Goal: Find specific page/section: Find specific page/section

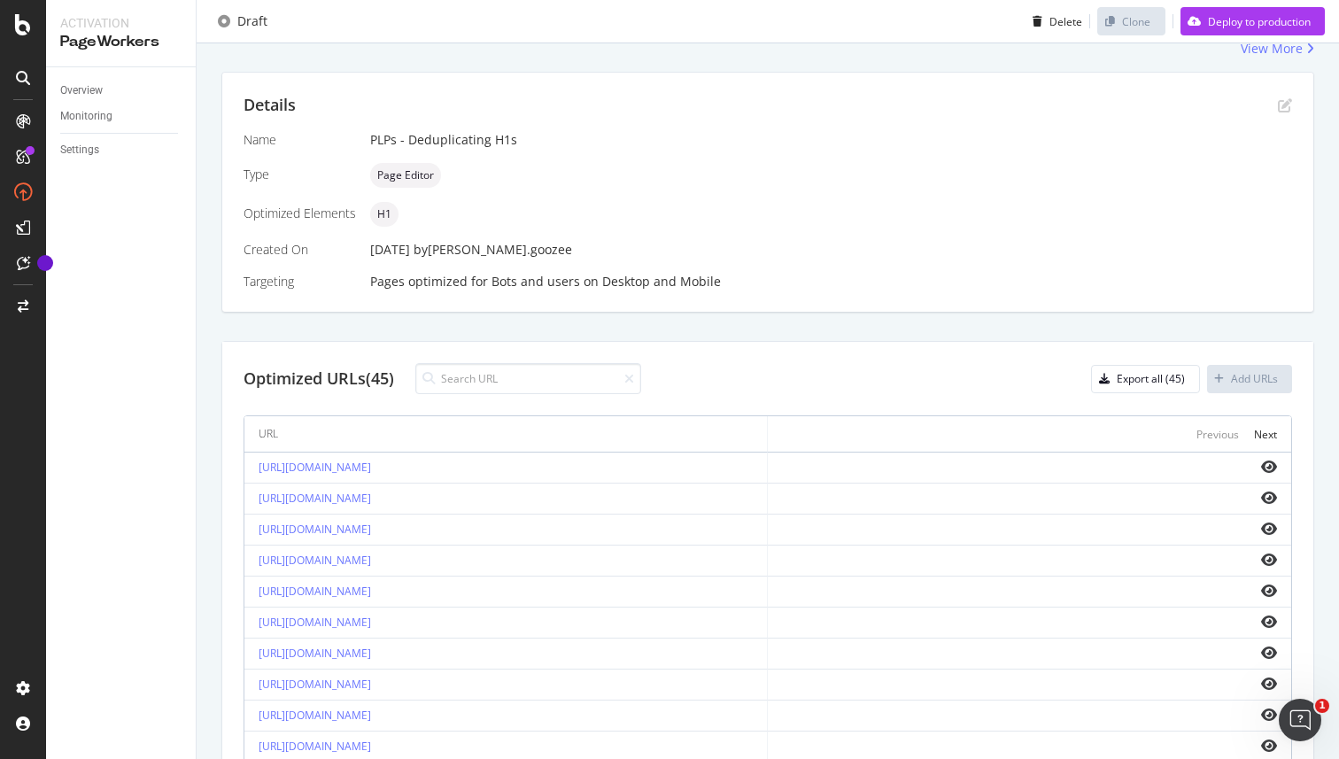
scroll to position [568, 0]
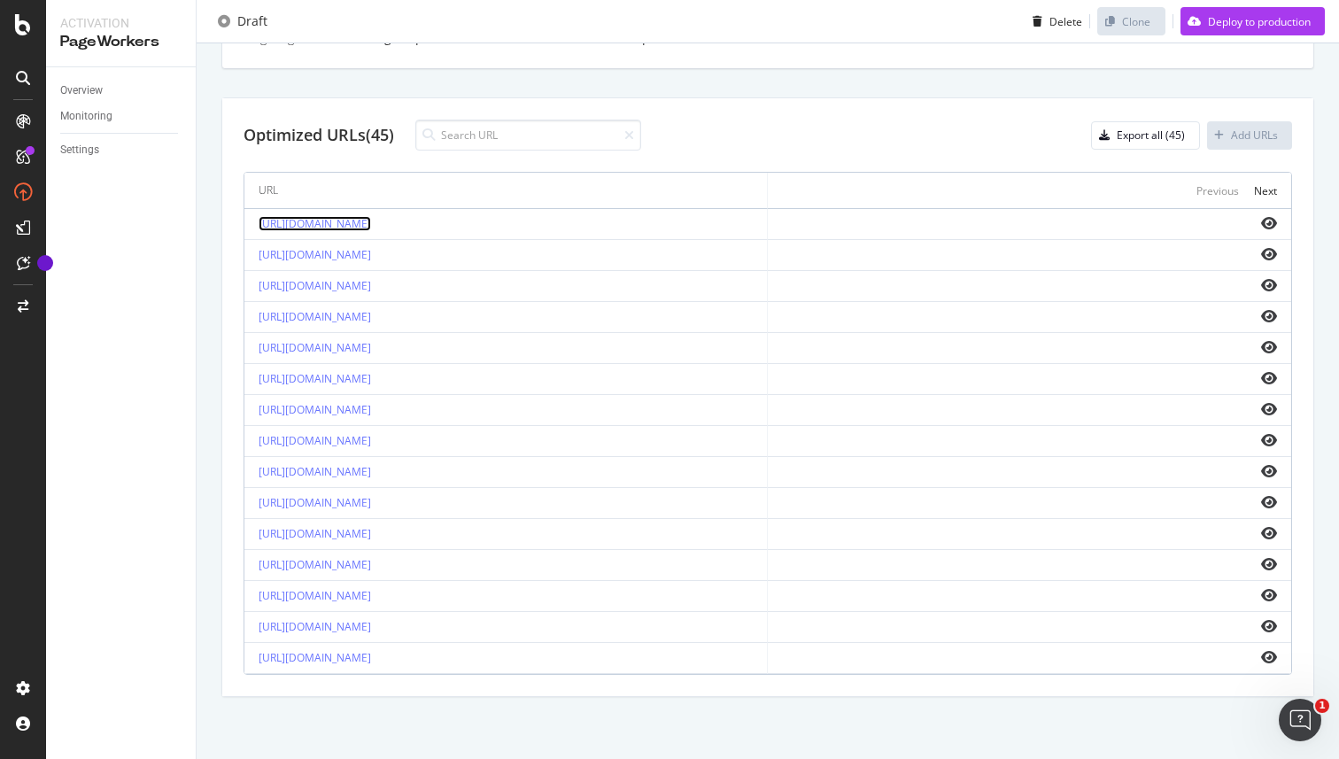
click at [371, 225] on link "[URL][DOMAIN_NAME]" at bounding box center [315, 223] width 112 height 15
click at [1272, 225] on icon "eye" at bounding box center [1269, 223] width 16 height 14
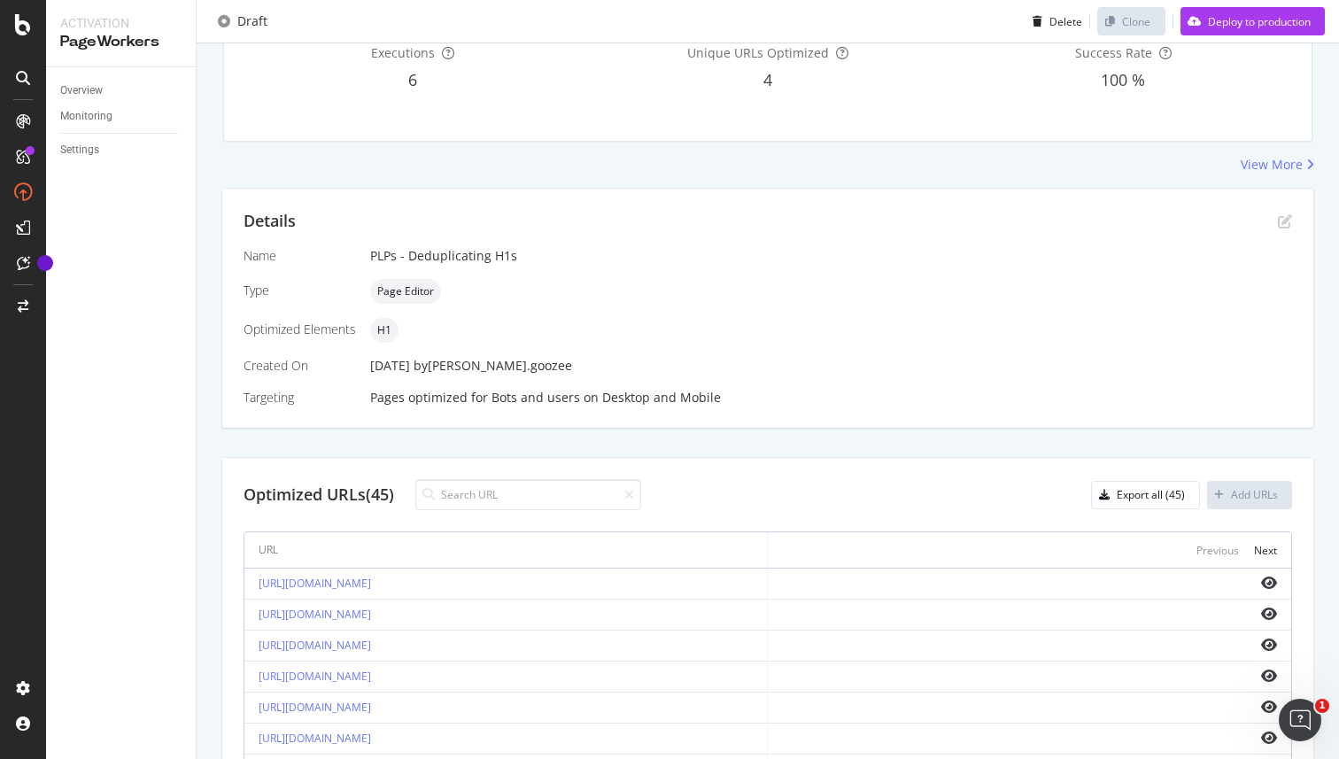
scroll to position [209, 0]
click at [371, 616] on link "[URL][DOMAIN_NAME]" at bounding box center [315, 613] width 112 height 15
click at [1270, 612] on icon "eye" at bounding box center [1269, 613] width 16 height 14
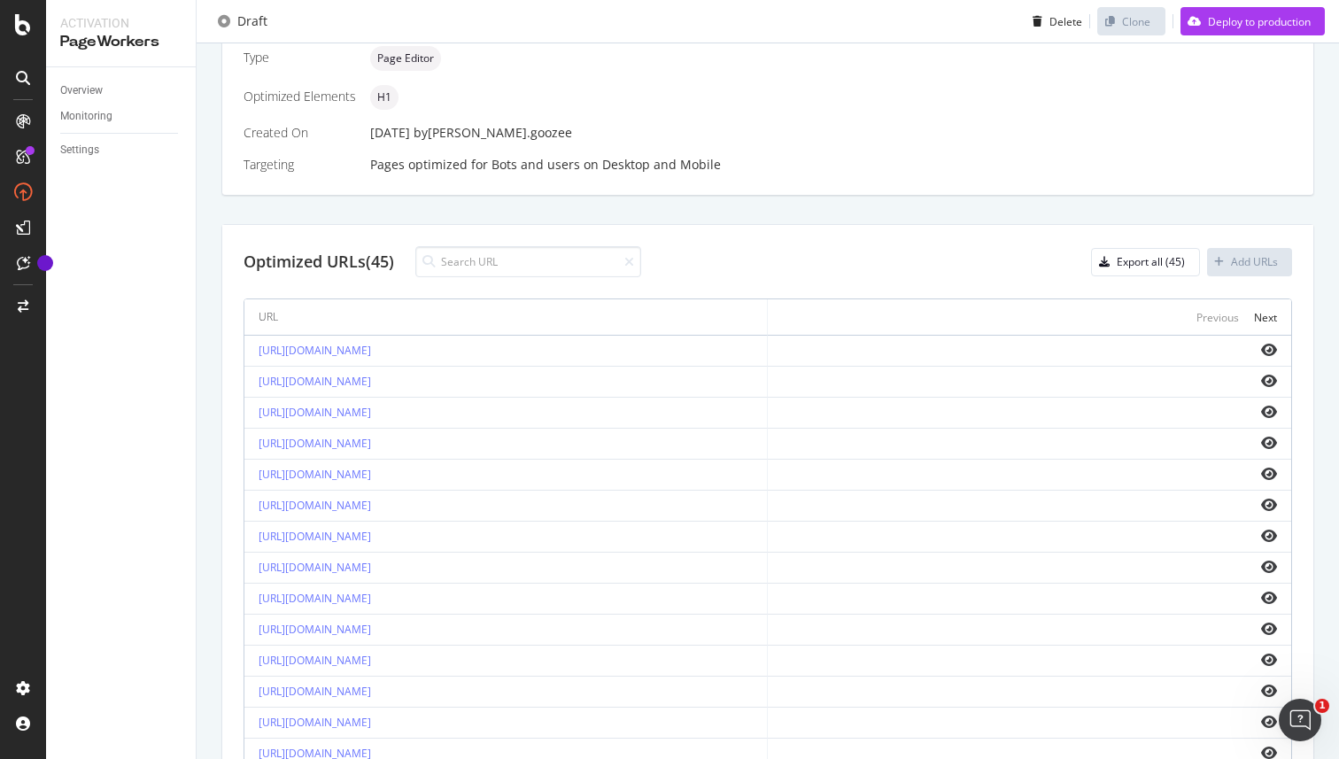
scroll to position [568, 0]
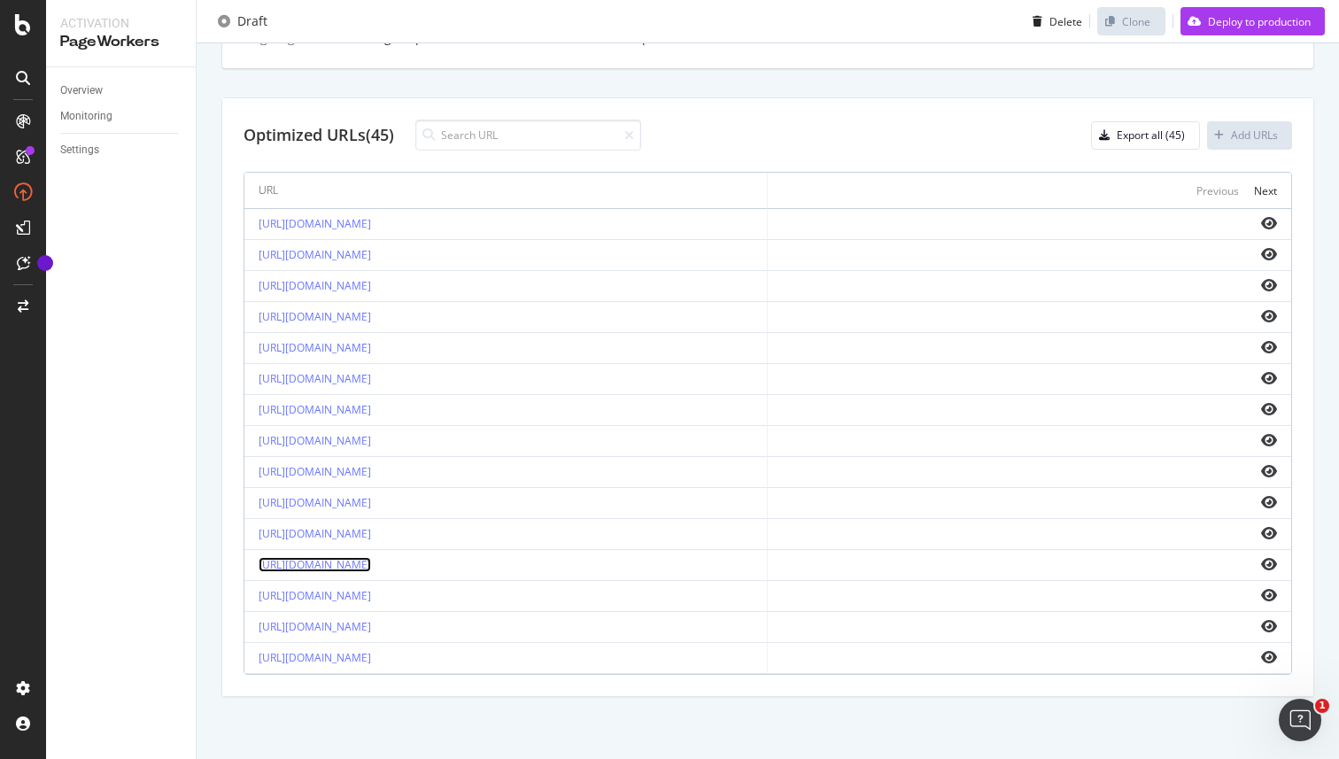
click at [371, 561] on link "[URL][DOMAIN_NAME]" at bounding box center [315, 564] width 112 height 15
click at [1273, 560] on icon "eye" at bounding box center [1269, 564] width 16 height 14
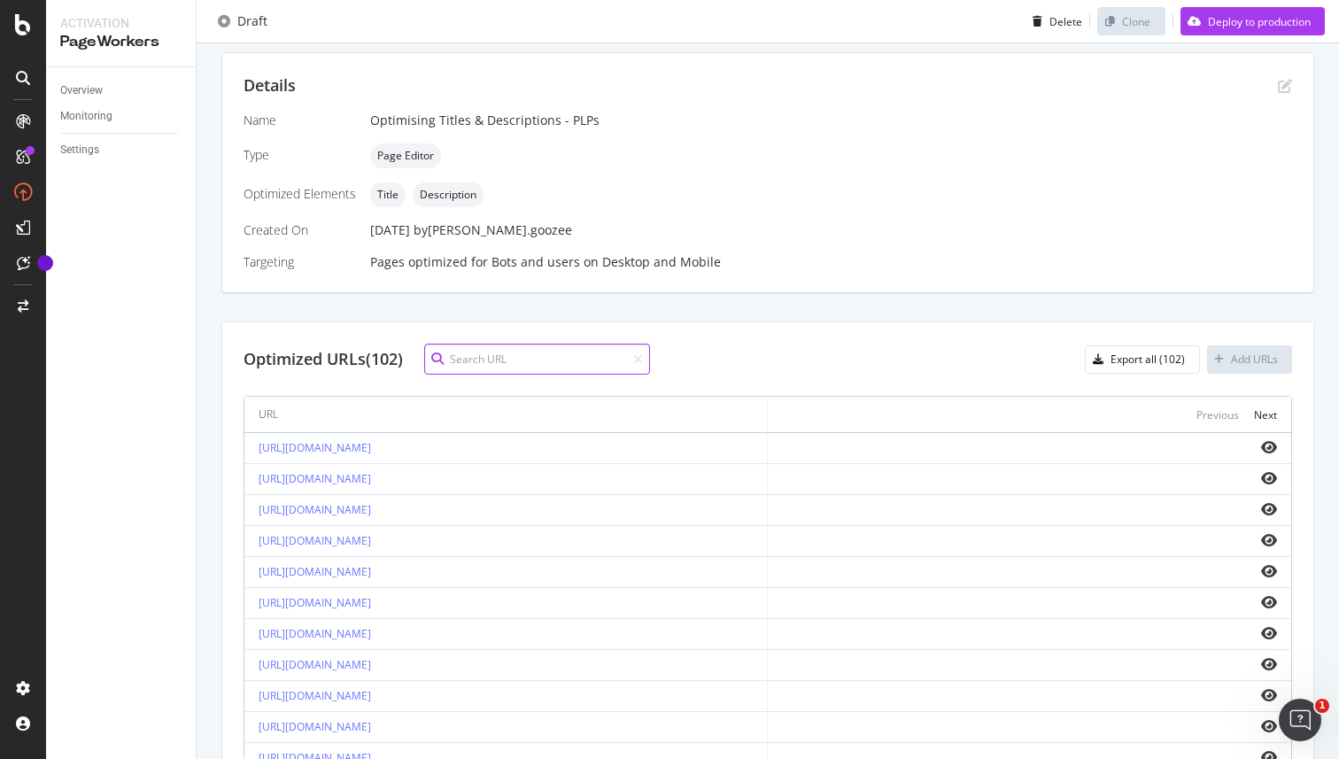
scroll to position [568, 0]
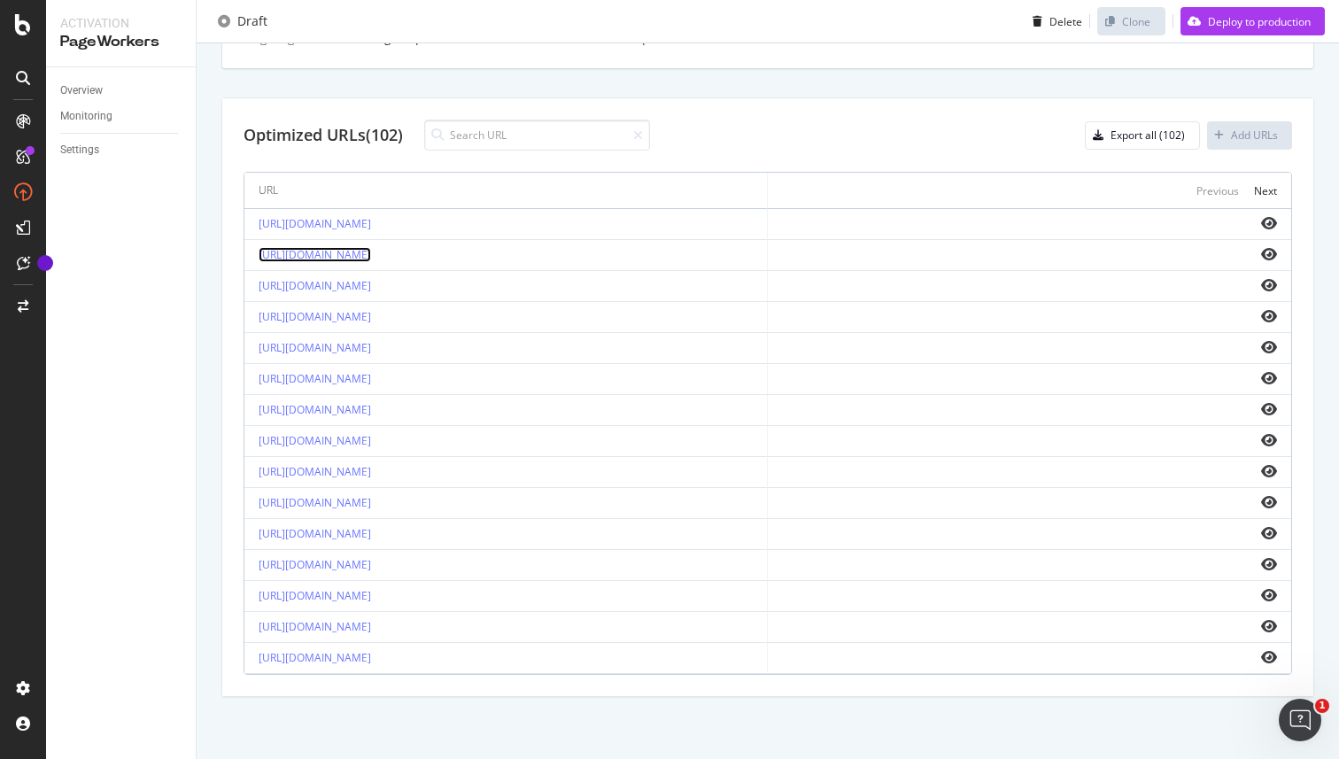
click at [371, 256] on link "[URL][DOMAIN_NAME]" at bounding box center [315, 254] width 112 height 15
click at [1268, 253] on icon "eye" at bounding box center [1269, 254] width 16 height 14
click at [371, 591] on link "[URL][DOMAIN_NAME]" at bounding box center [315, 595] width 112 height 15
click at [1265, 596] on icon "eye" at bounding box center [1269, 595] width 16 height 14
click at [371, 626] on link "[URL][DOMAIN_NAME]" at bounding box center [315, 626] width 112 height 15
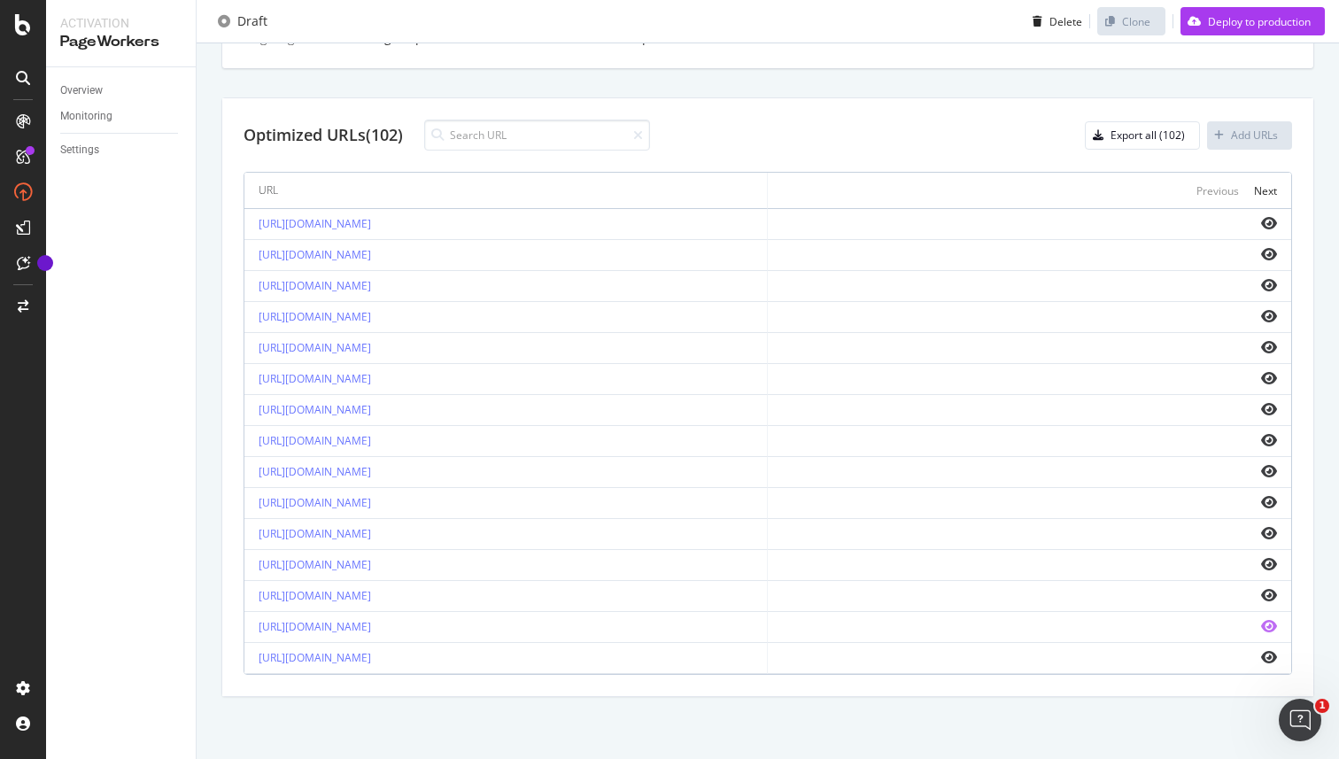
click at [1270, 626] on icon "eye" at bounding box center [1269, 626] width 16 height 14
